Goal: Task Accomplishment & Management: Manage account settings

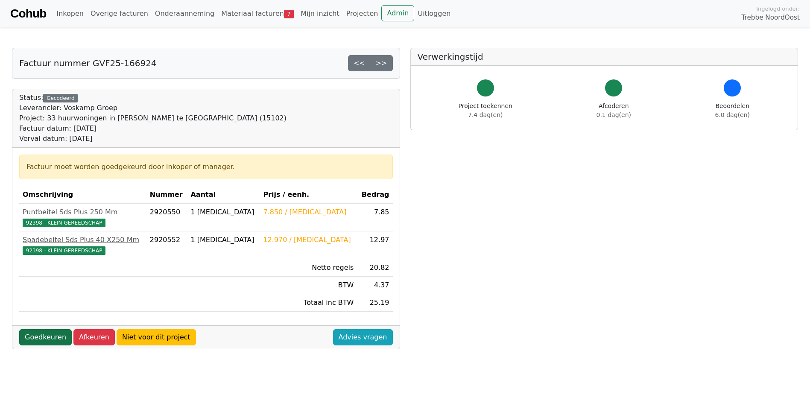
click at [39, 340] on link "Goedkeuren" at bounding box center [45, 337] width 53 height 16
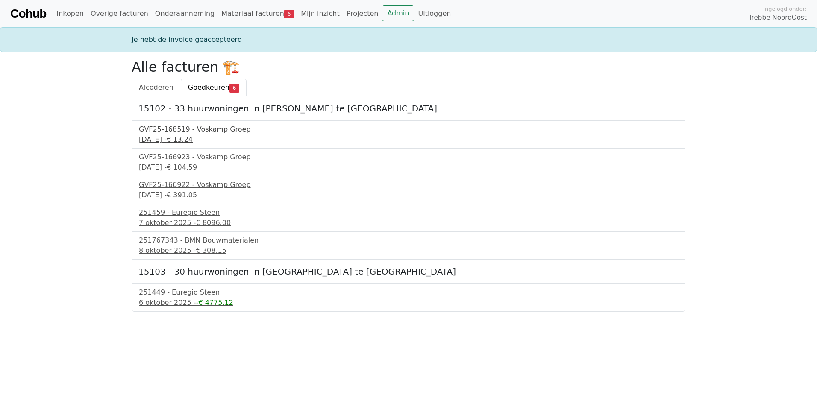
click at [196, 131] on div "GVF25-168519 - Voskamp Groep" at bounding box center [408, 129] width 539 height 10
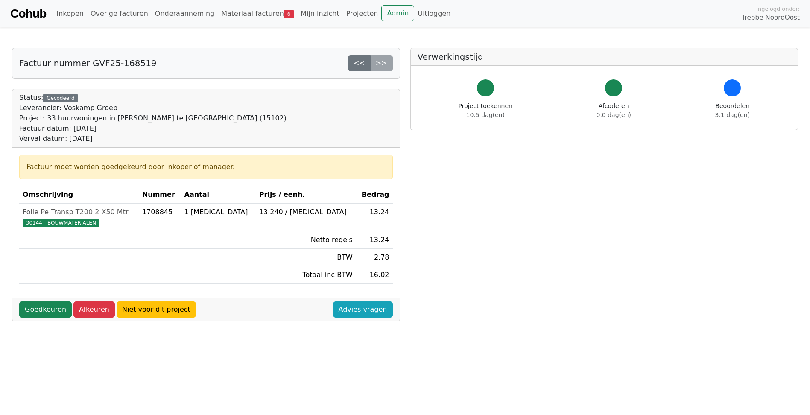
click at [185, 132] on div "Factuur datum: 30 september 2025" at bounding box center [152, 128] width 267 height 10
click at [185, 132] on div "Factuur datum: [DATE]" at bounding box center [152, 128] width 267 height 10
click at [44, 303] on link "Goedkeuren" at bounding box center [45, 310] width 53 height 16
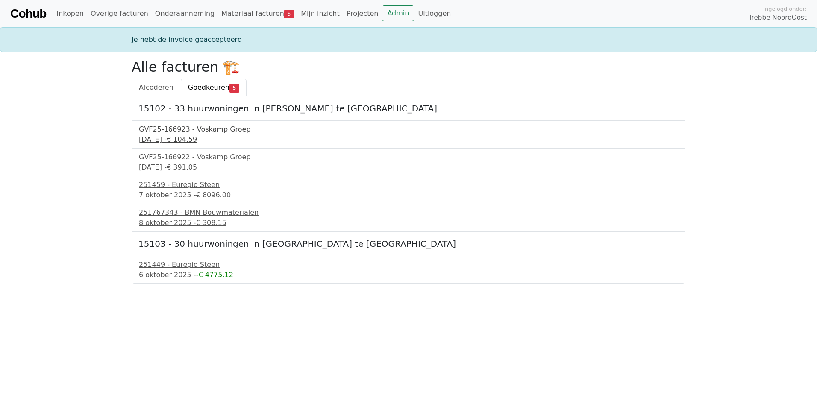
click at [205, 129] on div "GVF25-166923 - Voskamp Groep" at bounding box center [408, 129] width 539 height 10
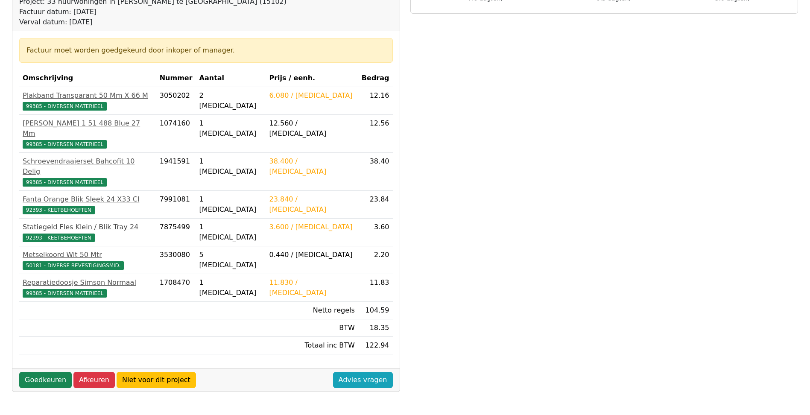
scroll to position [171, 0]
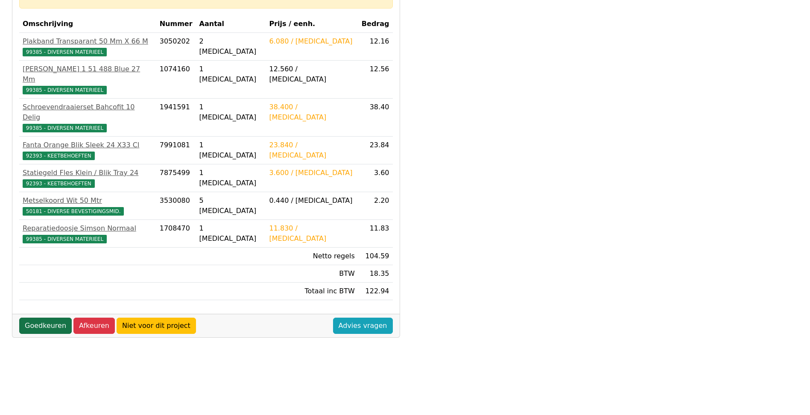
click at [48, 318] on link "Goedkeuren" at bounding box center [45, 326] width 53 height 16
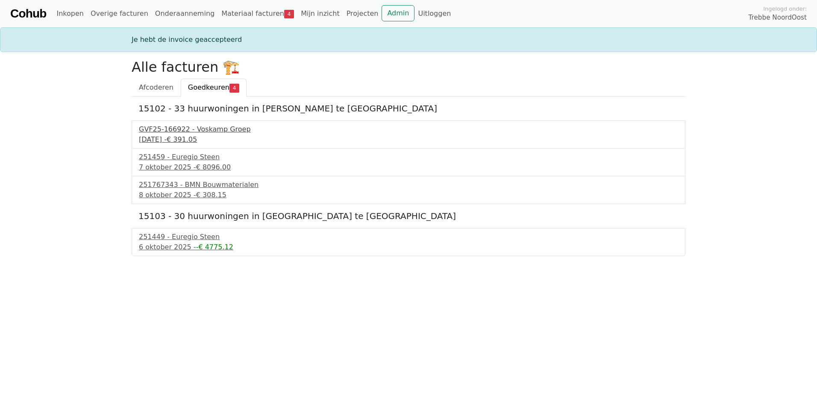
click at [188, 130] on div "GVF25-166922 - Voskamp Groep" at bounding box center [408, 129] width 539 height 10
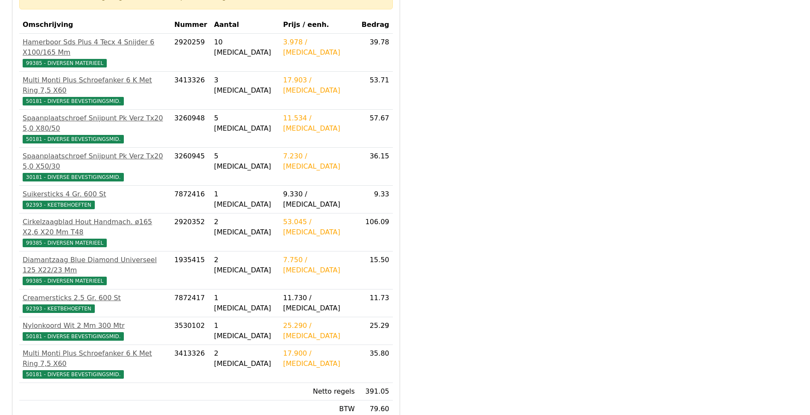
scroll to position [171, 0]
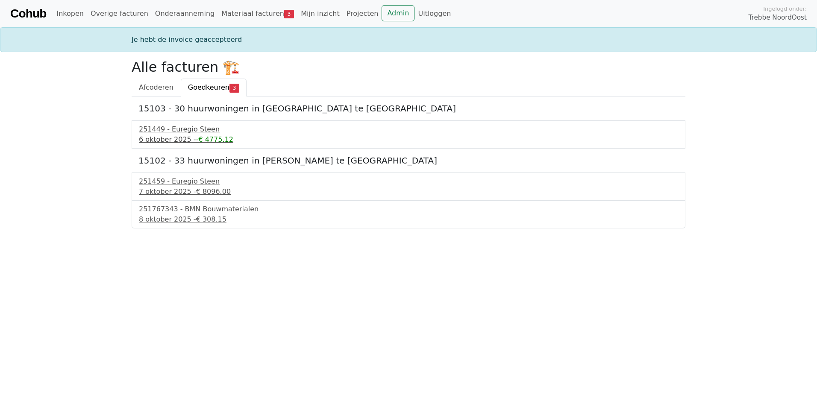
click at [180, 129] on div "251449 - Euregio Steen" at bounding box center [408, 129] width 539 height 10
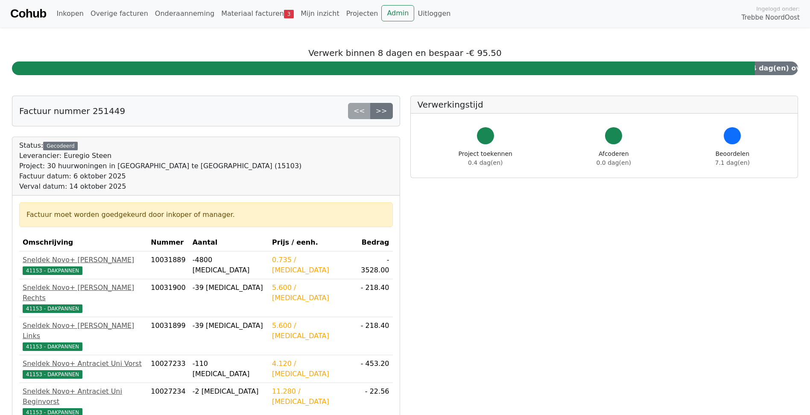
click at [183, 131] on div "Factuur nummer 251449 << >> Status: Gecodeerd Leverancier: Euregio Steen Projec…" at bounding box center [206, 378] width 398 height 565
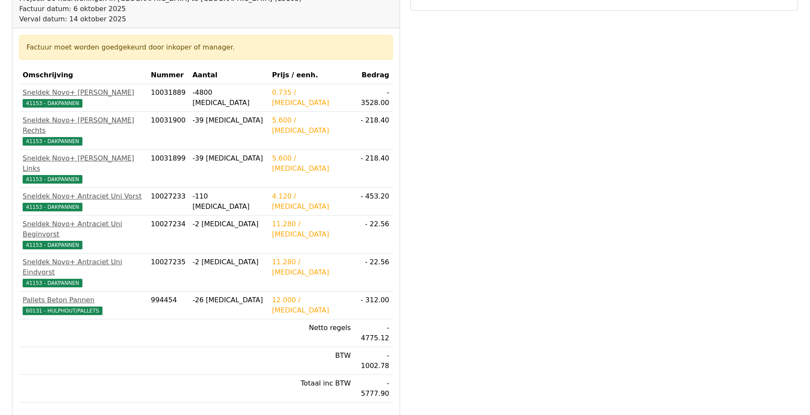
scroll to position [171, 0]
